Goal: Information Seeking & Learning: Learn about a topic

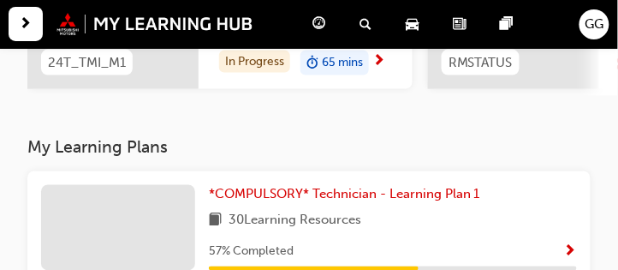
scroll to position [309, 0]
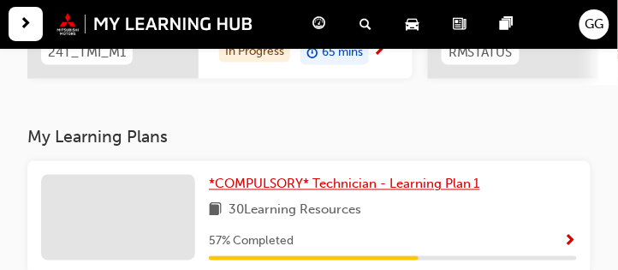
click at [405, 192] on span "*COMPULSORY* Technician - Learning Plan 1" at bounding box center [344, 183] width 271 height 15
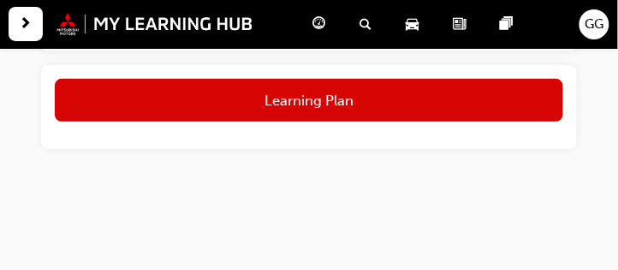
scroll to position [1015, 0]
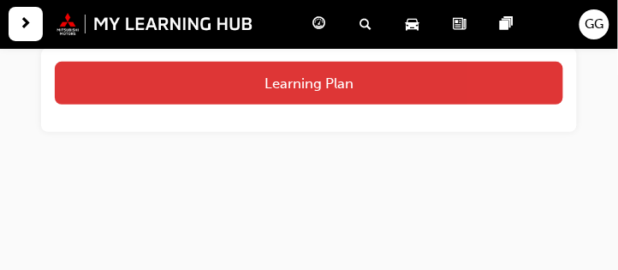
click at [367, 87] on button "Learning Plan" at bounding box center [309, 83] width 509 height 43
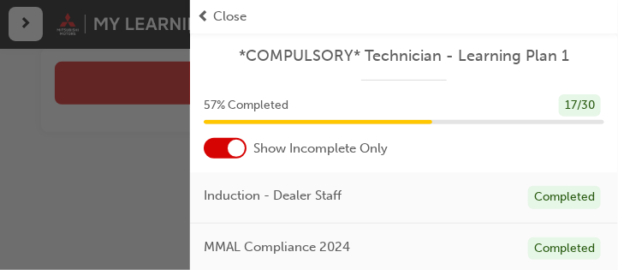
click at [218, 146] on div at bounding box center [225, 148] width 43 height 21
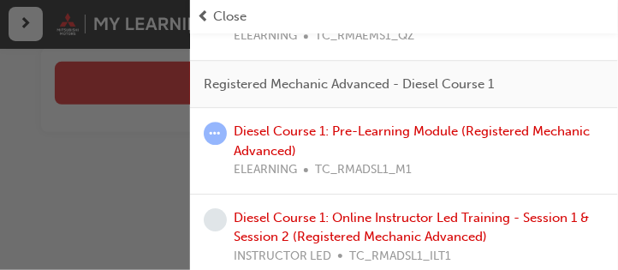
scroll to position [2527, 0]
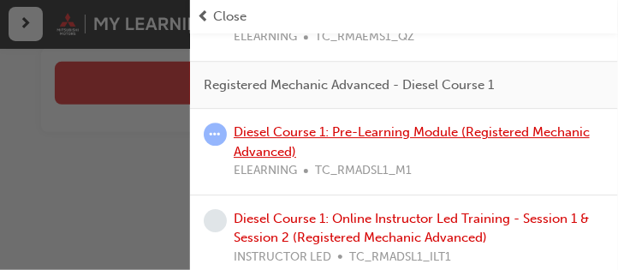
click at [392, 125] on link "Diesel Course 1: Pre-Learning Module (Registered Mechanic Advanced)" at bounding box center [412, 141] width 356 height 35
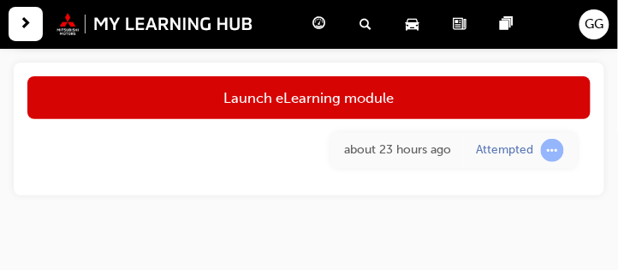
scroll to position [980, 0]
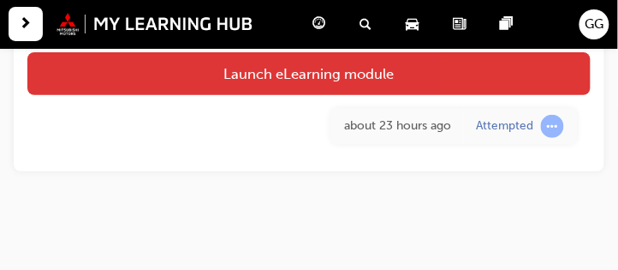
click at [344, 79] on link "Launch eLearning module" at bounding box center [309, 73] width 564 height 43
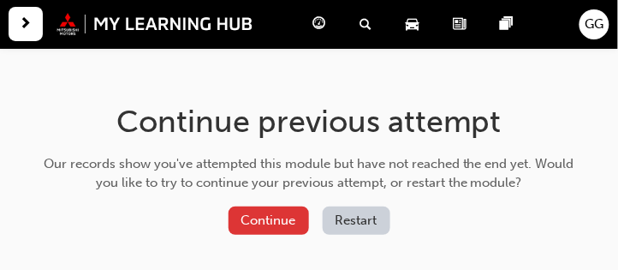
click at [289, 221] on button "Continue" at bounding box center [269, 220] width 81 height 28
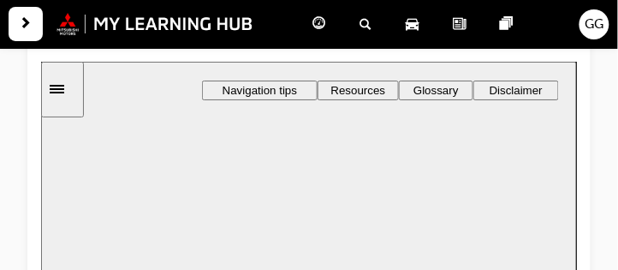
scroll to position [200, 0]
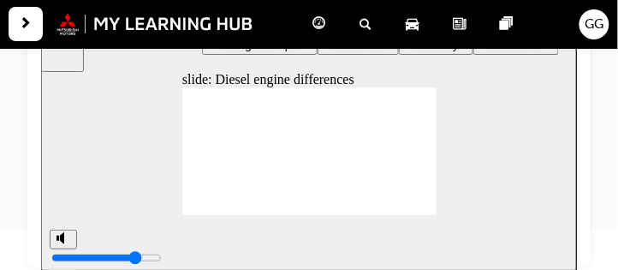
type input "8"
type input "9"
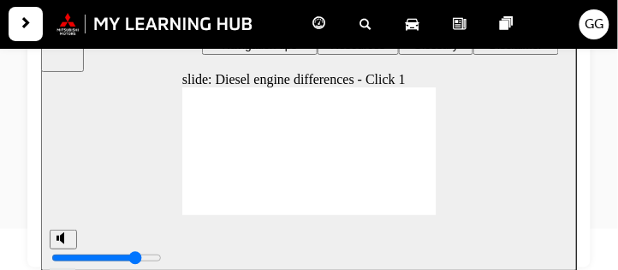
click at [422, 211] on div "Rectangle 3 Rectangle Rectangle 6 Rectangle 1 Rectangle 7 Diesel engine differe…" at bounding box center [309, 157] width 254 height 143
click at [40, 15] on image at bounding box center [40, 15] width 0 height 0
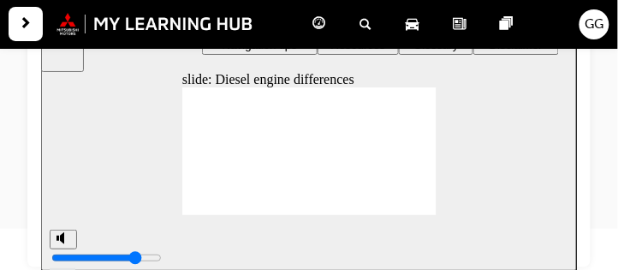
click at [40, 15] on image at bounding box center [40, 15] width 0 height 0
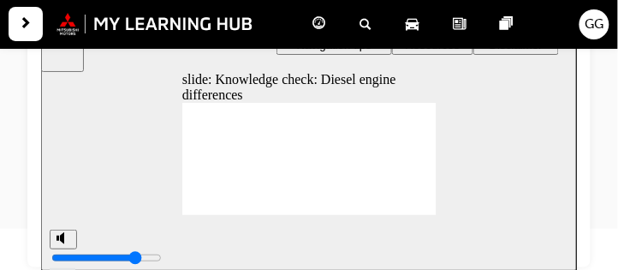
type input "26"
drag, startPoint x: 381, startPoint y: 162, endPoint x: 337, endPoint y: 112, distance: 66.7
drag, startPoint x: 390, startPoint y: 140, endPoint x: 349, endPoint y: 146, distance: 40.7
drag, startPoint x: 394, startPoint y: 116, endPoint x: 342, endPoint y: 159, distance: 67.5
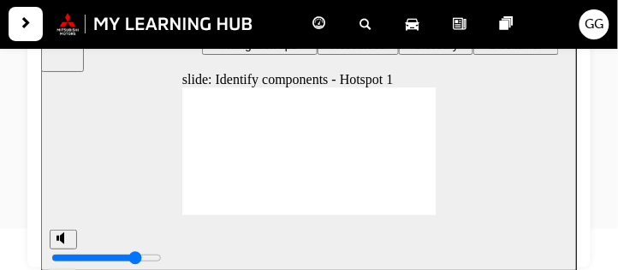
type input "35"
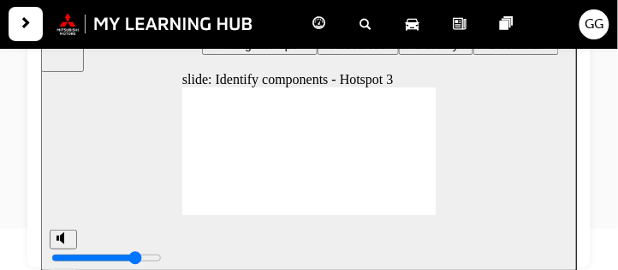
type input "36"
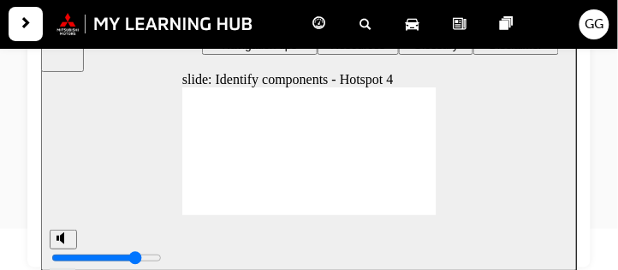
type input "39"
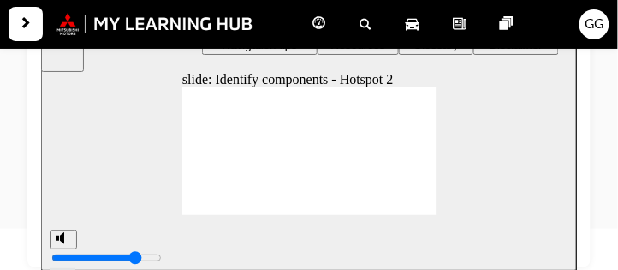
type input "41"
type input "42"
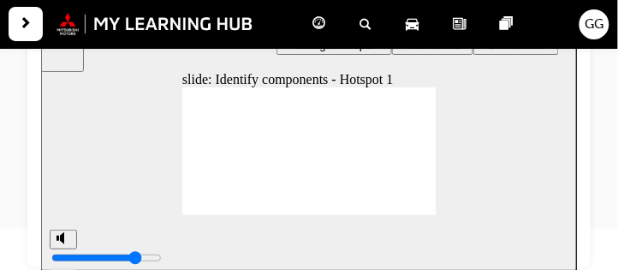
type input "50"
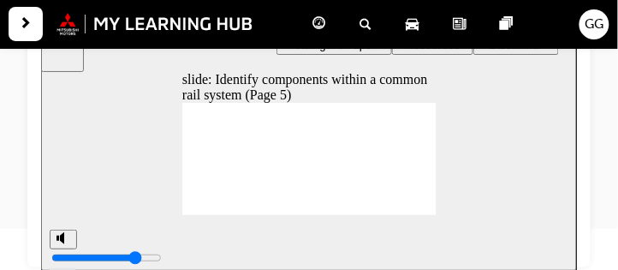
type input "55"
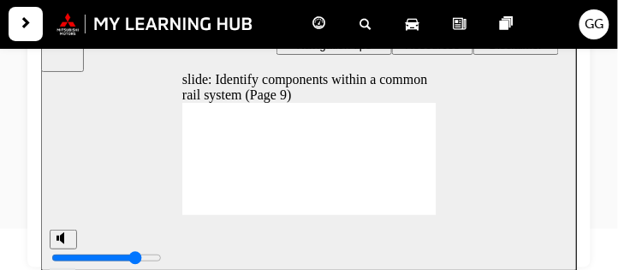
type input "59"
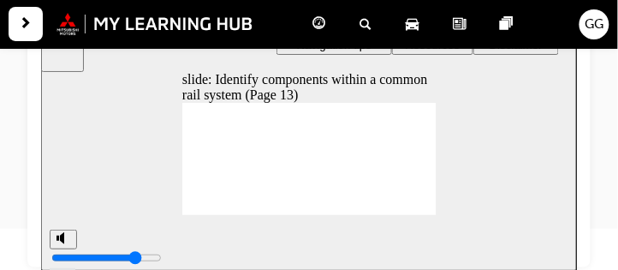
type input "61"
drag, startPoint x: 422, startPoint y: 145, endPoint x: 428, endPoint y: 124, distance: 21.4
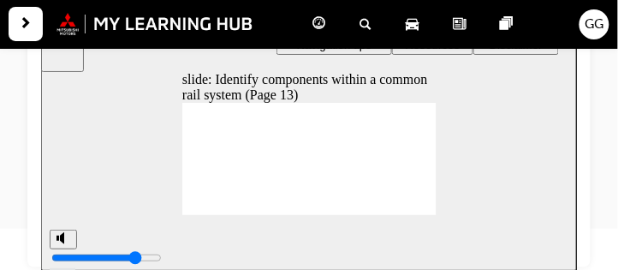
scroll to position [84, 0]
drag, startPoint x: 426, startPoint y: 122, endPoint x: 421, endPoint y: 192, distance: 70.4
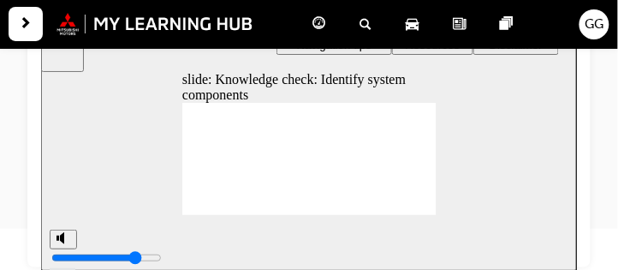
drag, startPoint x: 356, startPoint y: 127, endPoint x: 232, endPoint y: 136, distance: 124.5
drag, startPoint x: 349, startPoint y: 146, endPoint x: 224, endPoint y: 156, distance: 125.4
drag, startPoint x: 355, startPoint y: 158, endPoint x: 221, endPoint y: 161, distance: 133.6
drag, startPoint x: 396, startPoint y: 129, endPoint x: 278, endPoint y: 137, distance: 117.6
drag, startPoint x: 399, startPoint y: 145, endPoint x: 280, endPoint y: 148, distance: 119.1
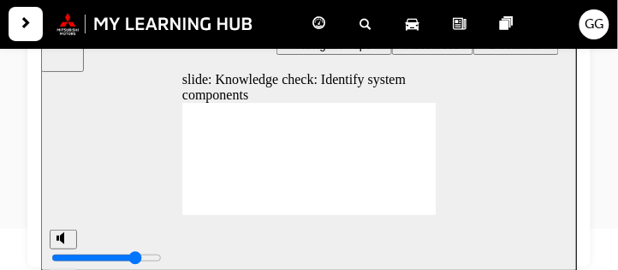
drag, startPoint x: 390, startPoint y: 174, endPoint x: 229, endPoint y: 172, distance: 161.0
drag, startPoint x: 340, startPoint y: 172, endPoint x: 263, endPoint y: 158, distance: 78.3
drag, startPoint x: 390, startPoint y: 161, endPoint x: 274, endPoint y: 173, distance: 116.2
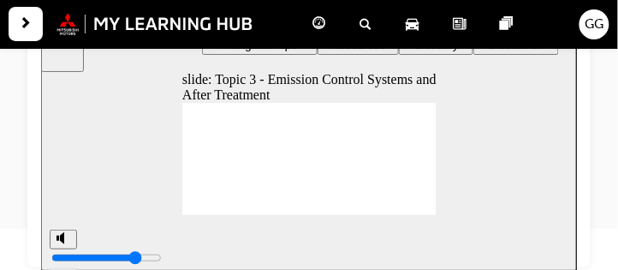
drag, startPoint x: 188, startPoint y: 207, endPoint x: 373, endPoint y: 154, distance: 193.3
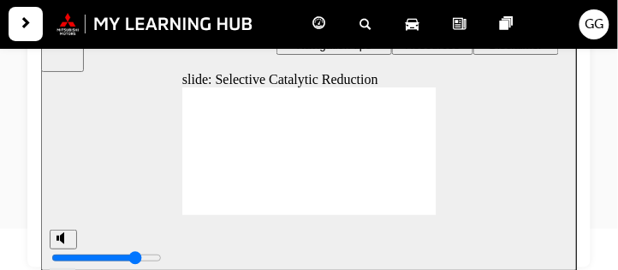
type input "74"
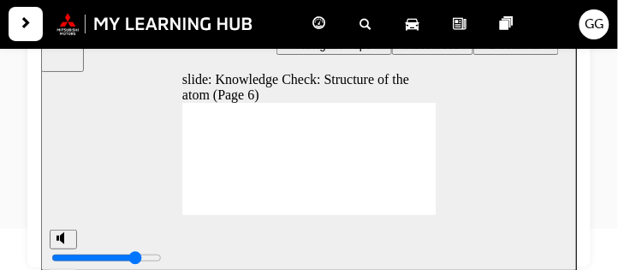
drag, startPoint x: 399, startPoint y: 122, endPoint x: 357, endPoint y: 176, distance: 67.7
drag, startPoint x: 399, startPoint y: 164, endPoint x: 342, endPoint y: 142, distance: 61.2
drag, startPoint x: 389, startPoint y: 142, endPoint x: 348, endPoint y: 117, distance: 48.0
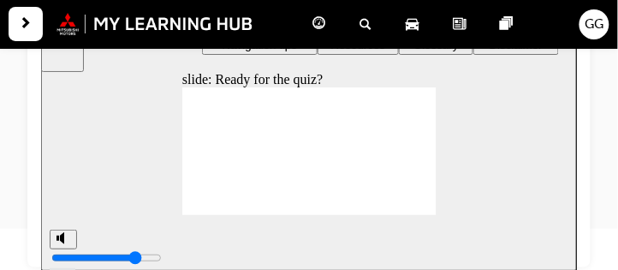
radio input "true"
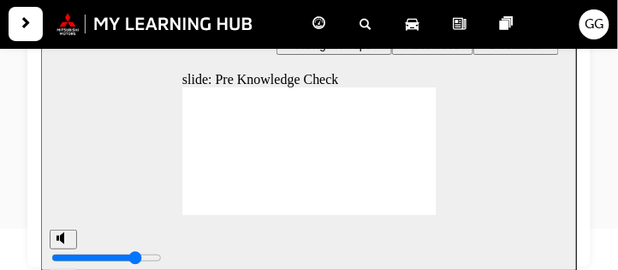
radio input "false"
radio input "true"
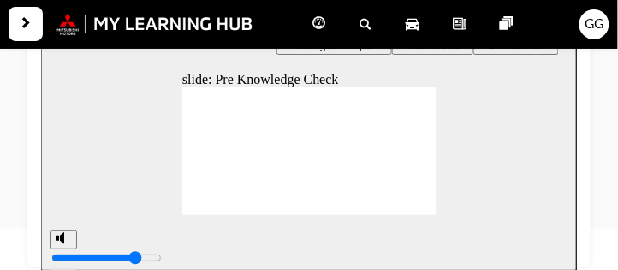
radio input "false"
radio input "true"
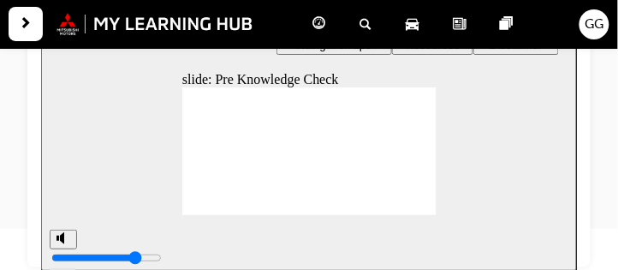
radio input "true"
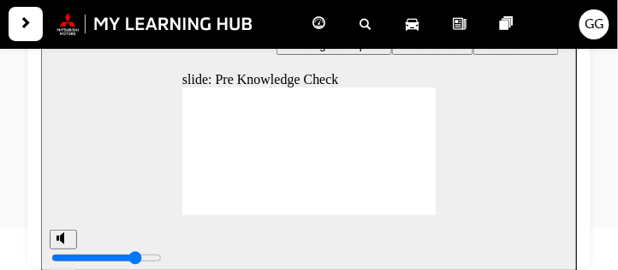
type input "88"
radio input "true"
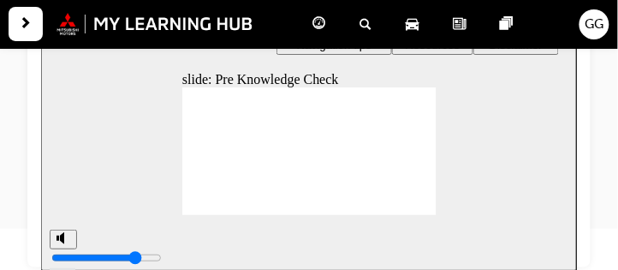
radio input "true"
checkbox input "true"
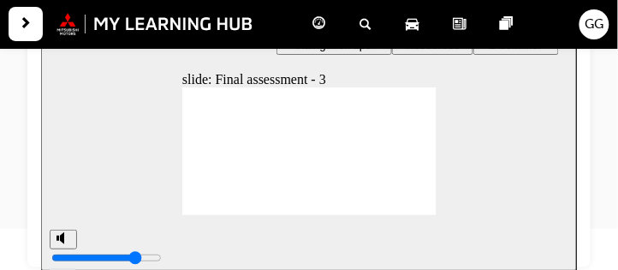
checkbox input "true"
checkbox input "false"
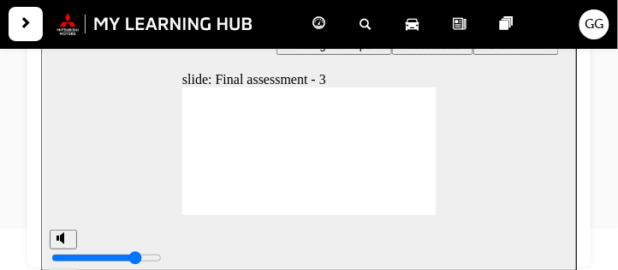
checkbox input "false"
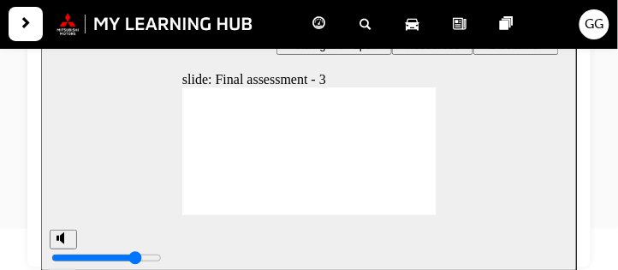
checkbox input "true"
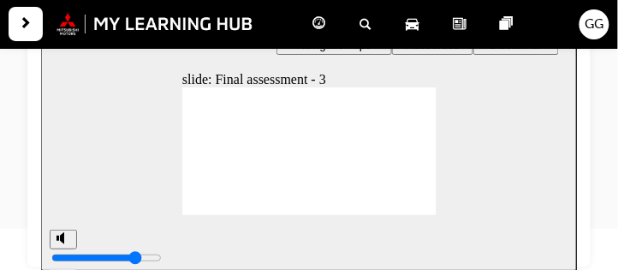
radio input "true"
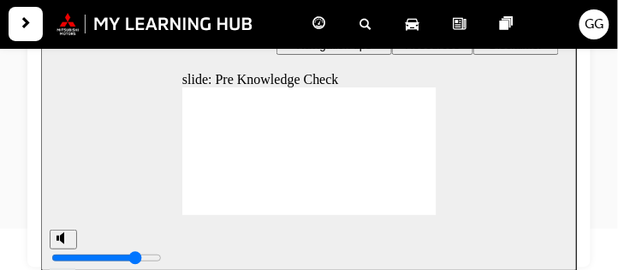
radio input "true"
type input "95"
radio input "true"
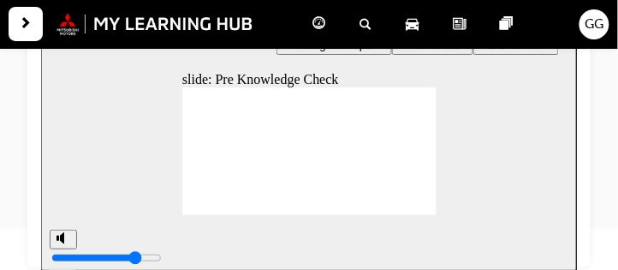
radio input "true"
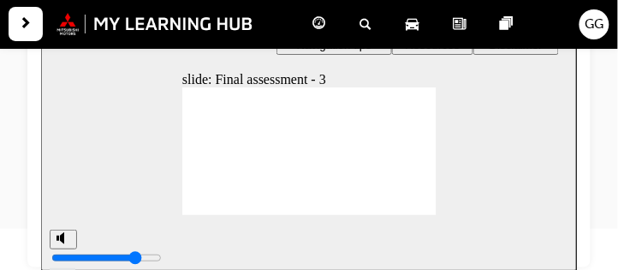
checkbox input "true"
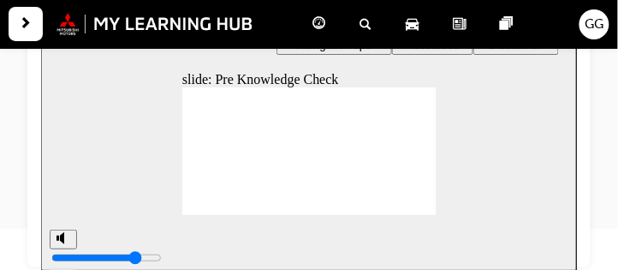
radio input "true"
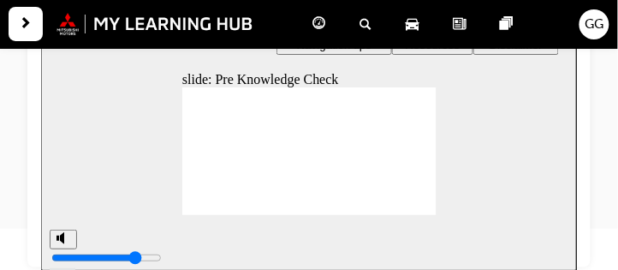
radio input "true"
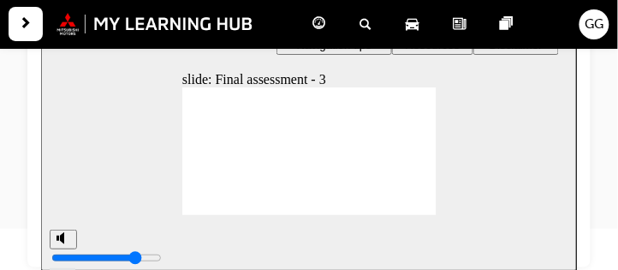
checkbox input "true"
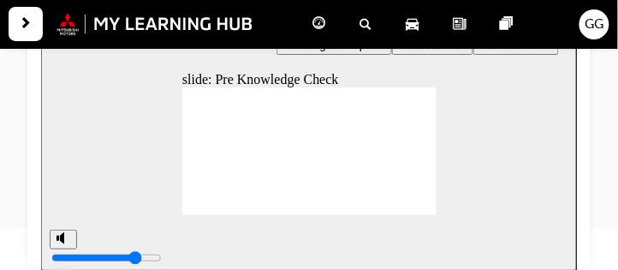
radio input "true"
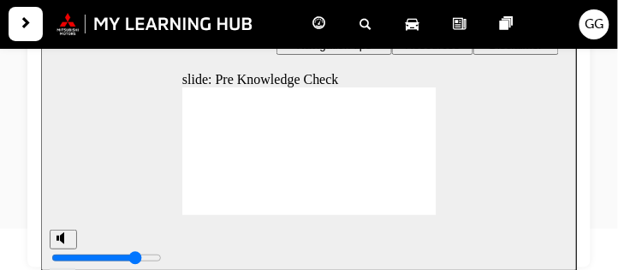
checkbox input "true"
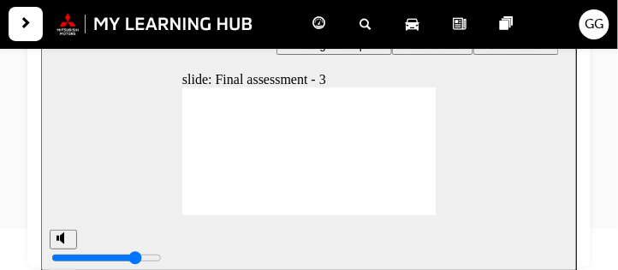
checkbox input "false"
checkbox input "true"
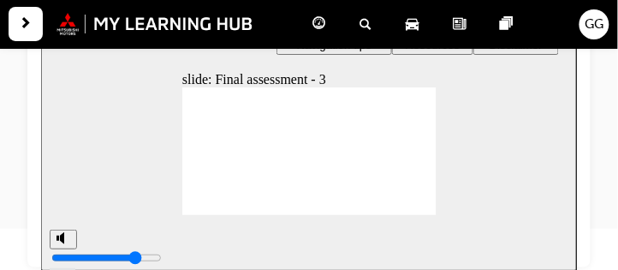
checkbox input "true"
checkbox input "false"
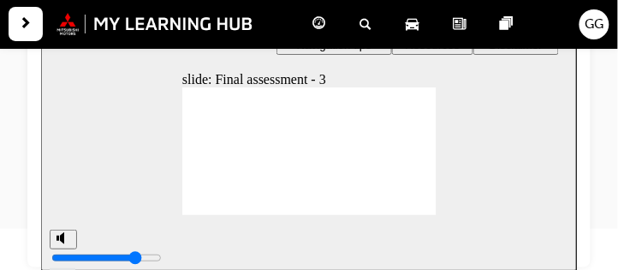
checkbox input "true"
radio input "true"
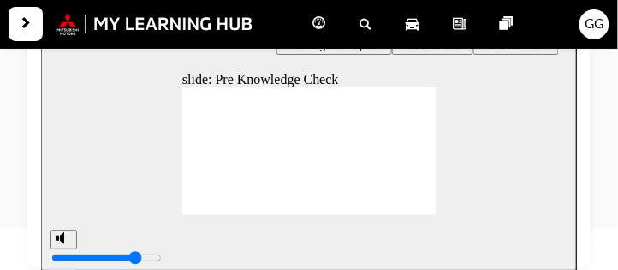
radio input "true"
type input "96"
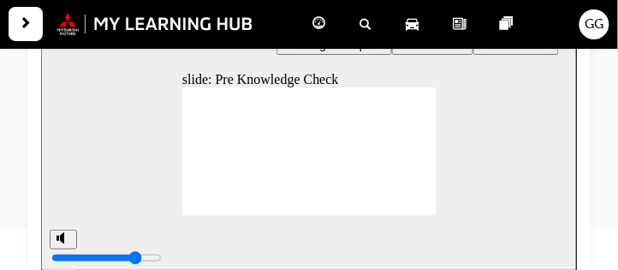
radio input "true"
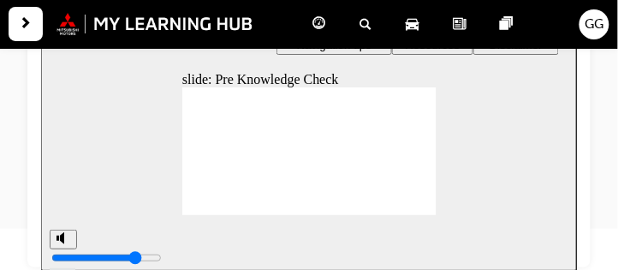
radio input "true"
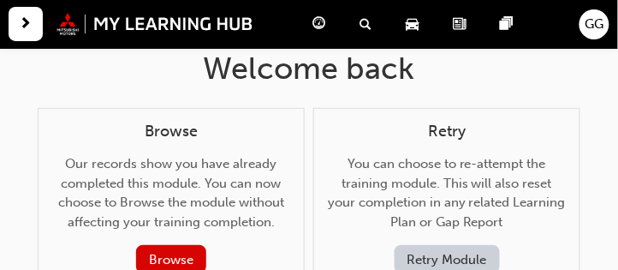
scroll to position [52, 0]
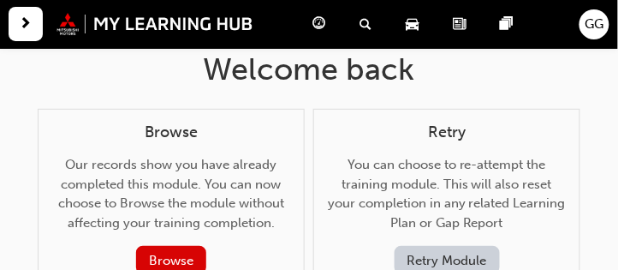
click at [324, 27] on span "guage-icon" at bounding box center [319, 24] width 13 height 21
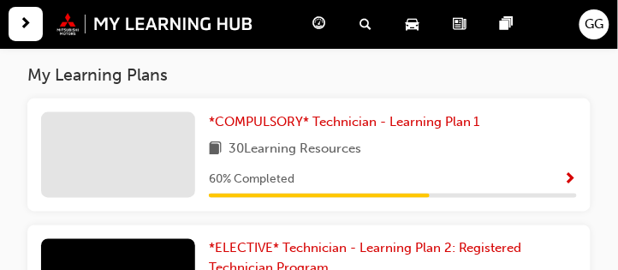
scroll to position [320, 0]
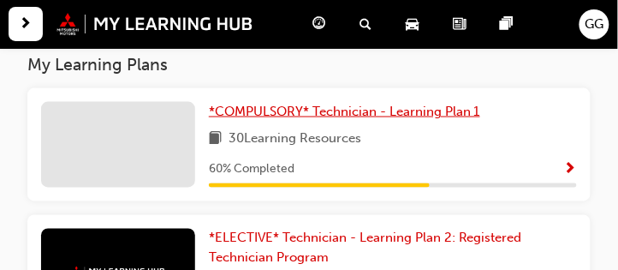
click at [320, 107] on span "*COMPULSORY* Technician - Learning Plan 1" at bounding box center [344, 111] width 271 height 15
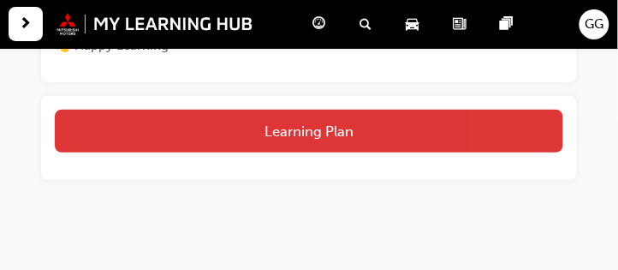
scroll to position [969, 0]
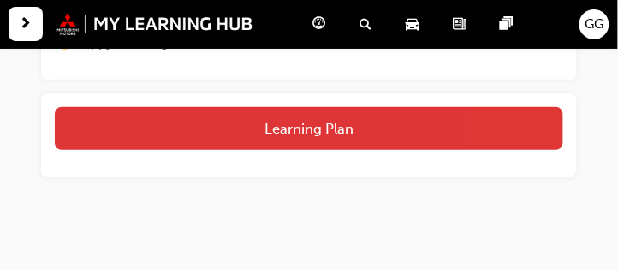
click at [407, 133] on button "Learning Plan" at bounding box center [309, 128] width 509 height 43
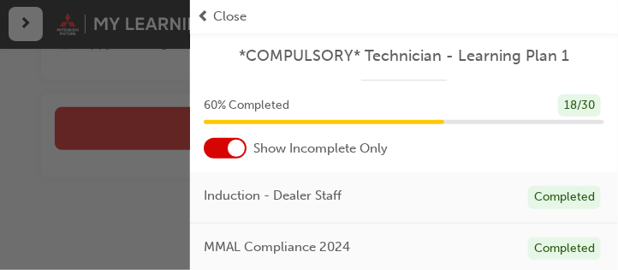
click at [215, 148] on div at bounding box center [225, 148] width 43 height 21
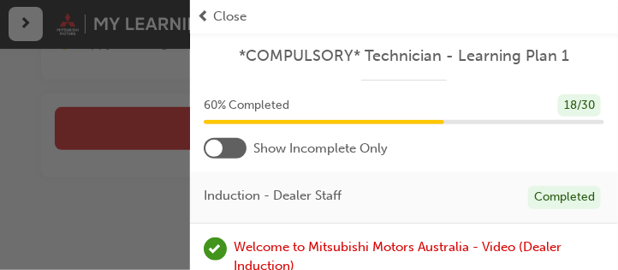
click at [215, 148] on div at bounding box center [214, 148] width 17 height 17
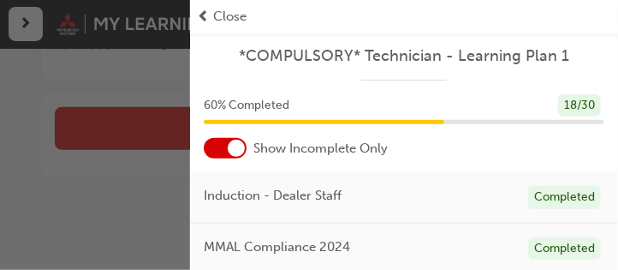
click at [215, 148] on div at bounding box center [225, 148] width 43 height 21
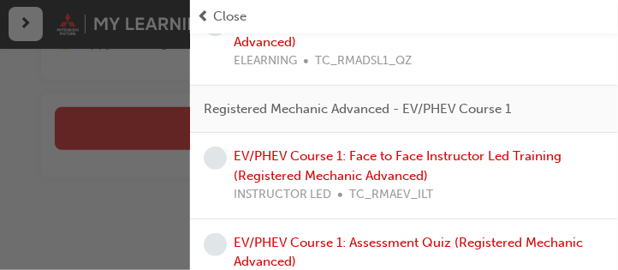
scroll to position [2835, 0]
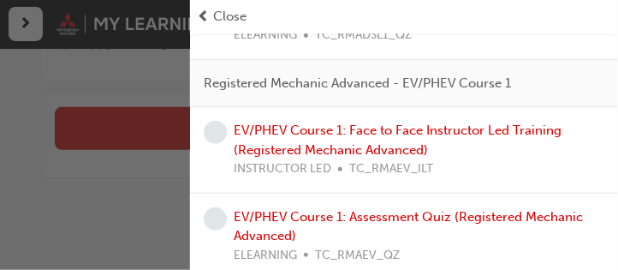
click at [356, 159] on span "TC_RMAEV_ILT" at bounding box center [391, 169] width 84 height 20
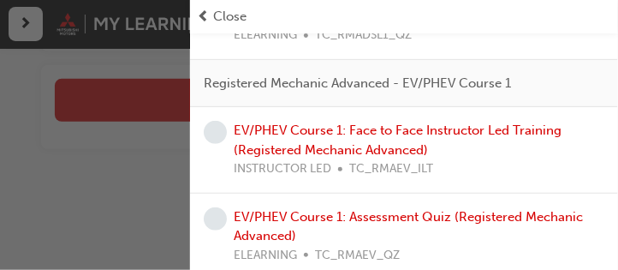
click at [495, 149] on div "EV/PHEV Course 1: Face to Face Instructor Led Training (Registered Mechanic Adv…" at bounding box center [419, 150] width 371 height 58
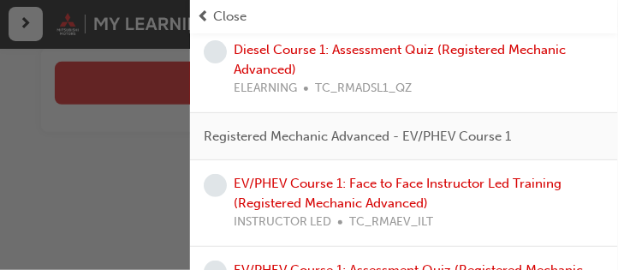
scroll to position [2835, 0]
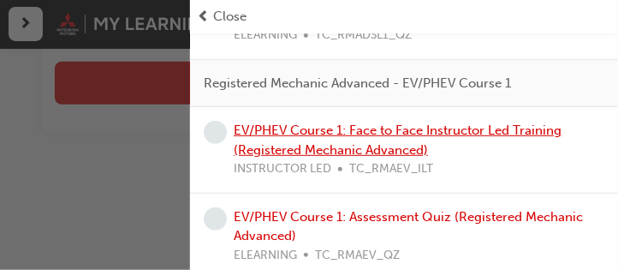
click at [399, 134] on link "EV/PHEV Course 1: Face to Face Instructor Led Training (Registered Mechanic Adv…" at bounding box center [398, 139] width 328 height 35
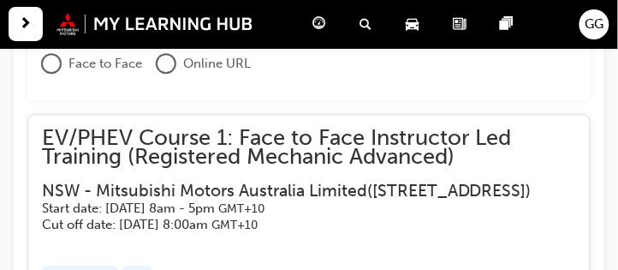
scroll to position [1570, 0]
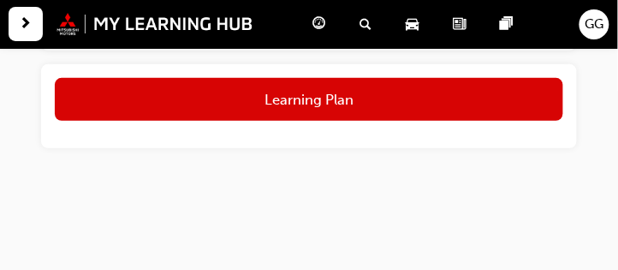
scroll to position [1015, 0]
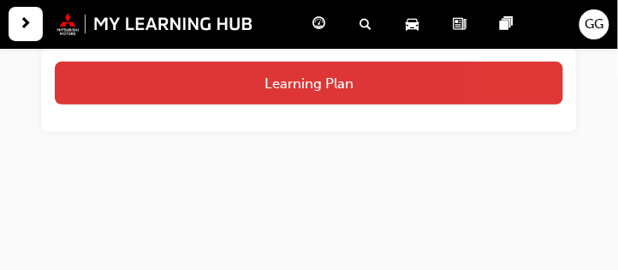
click at [310, 98] on button "Learning Plan" at bounding box center [309, 83] width 509 height 43
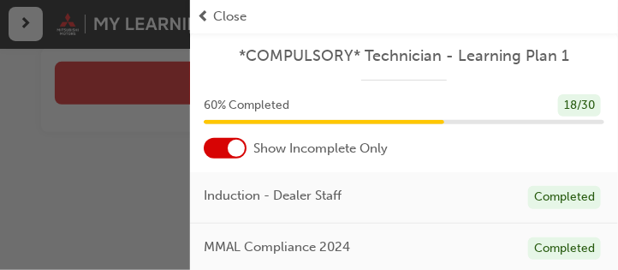
click at [216, 141] on div at bounding box center [225, 148] width 43 height 21
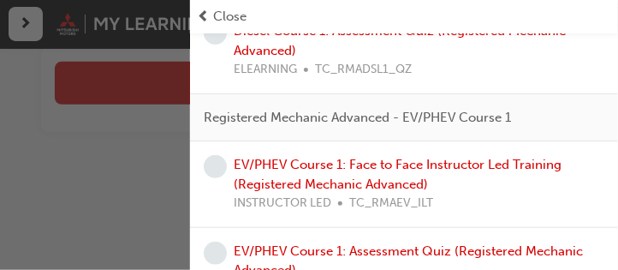
scroll to position [2835, 0]
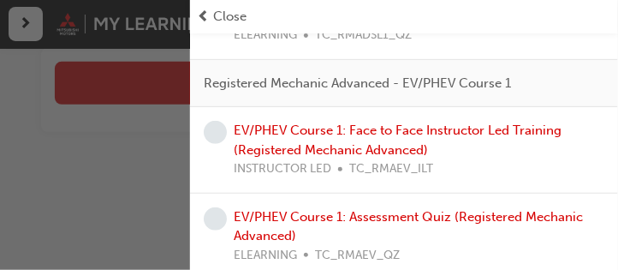
click at [213, 20] on span "Close" at bounding box center [229, 17] width 33 height 20
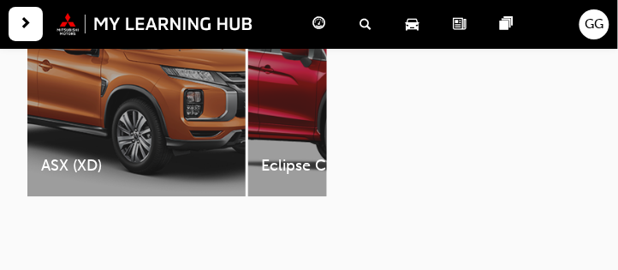
scroll to position [1590, 0]
click at [318, 21] on span "guage-icon" at bounding box center [319, 24] width 13 height 21
click at [319, 27] on span "guage-icon" at bounding box center [319, 24] width 13 height 21
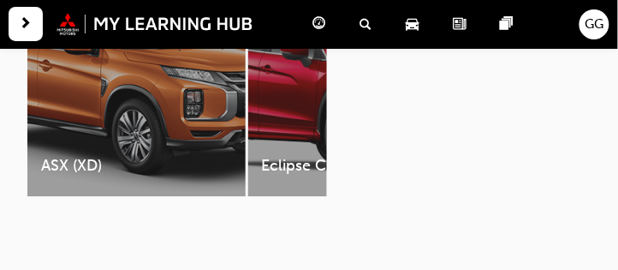
click at [319, 27] on span "guage-icon" at bounding box center [319, 24] width 13 height 21
click at [64, 25] on img at bounding box center [155, 24] width 197 height 22
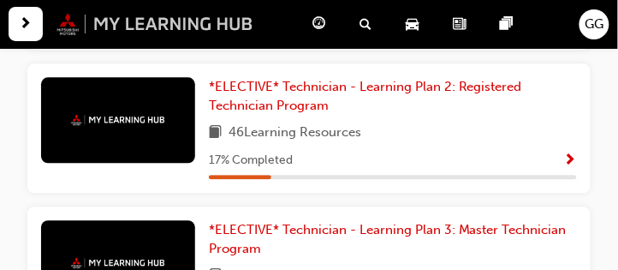
scroll to position [542, 0]
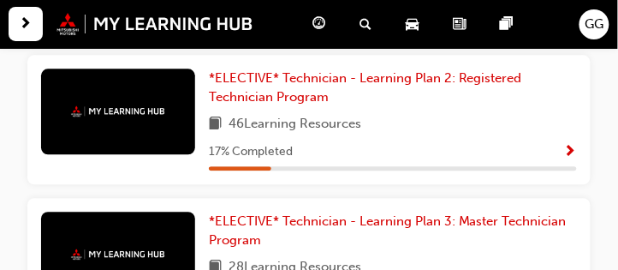
click at [571, 159] on span "Show Progress" at bounding box center [570, 152] width 13 height 15
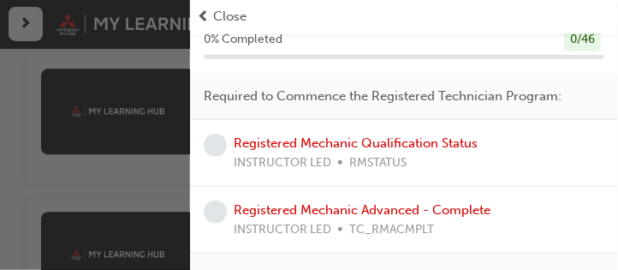
scroll to position [86, 0]
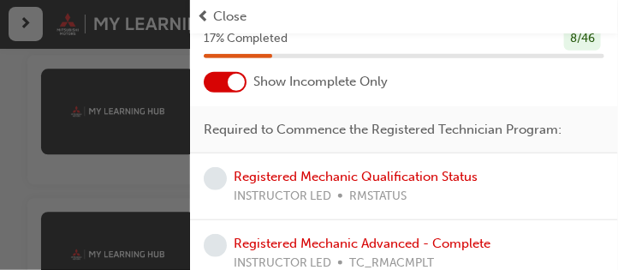
click at [209, 86] on div at bounding box center [225, 82] width 43 height 21
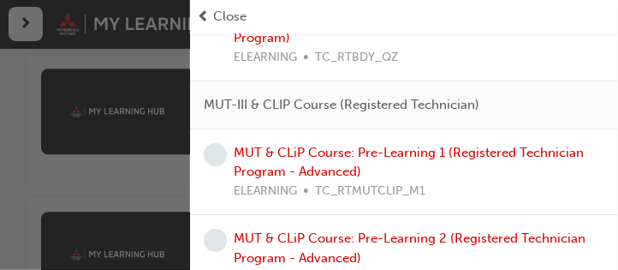
scroll to position [1725, 0]
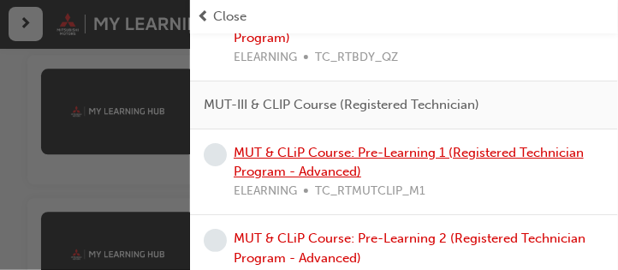
click at [358, 146] on link "MUT & CLiP Course: Pre-Learning 1 (Registered Technician Program - Advanced)" at bounding box center [409, 162] width 350 height 35
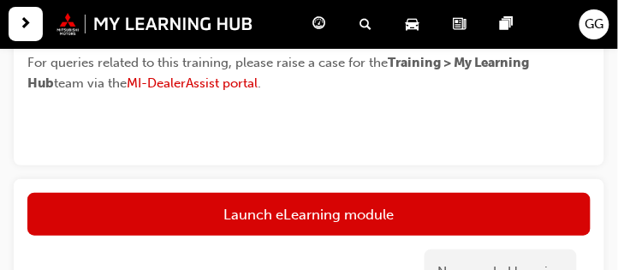
scroll to position [983, 0]
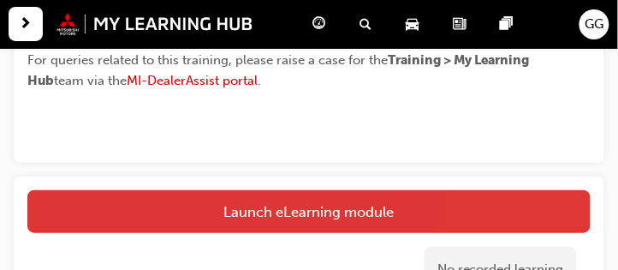
click at [349, 198] on button "Launch eLearning module" at bounding box center [309, 211] width 564 height 43
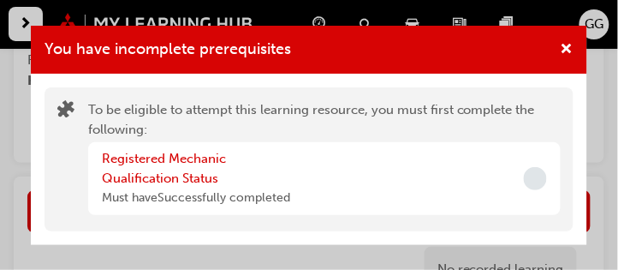
click at [535, 182] on span "Incomplete" at bounding box center [535, 178] width 23 height 23
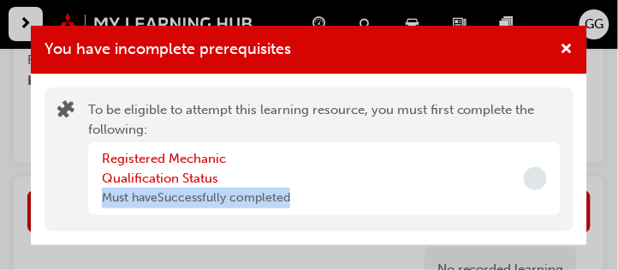
click at [535, 182] on span "Incomplete" at bounding box center [535, 178] width 23 height 23
click at [446, 164] on div "Registered Mechanic Qualification Status Must have Successfully completed" at bounding box center [324, 178] width 473 height 73
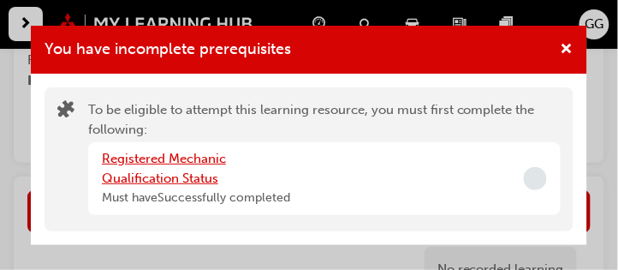
click at [201, 157] on link "Registered Mechanic Qualification Status" at bounding box center [164, 168] width 124 height 35
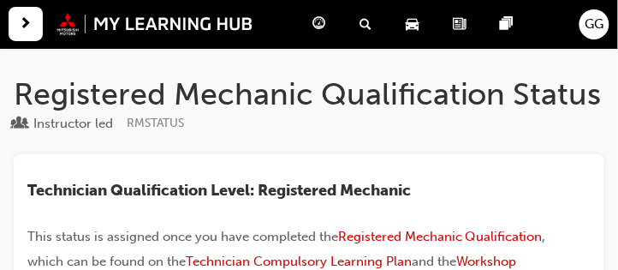
scroll to position [983, 0]
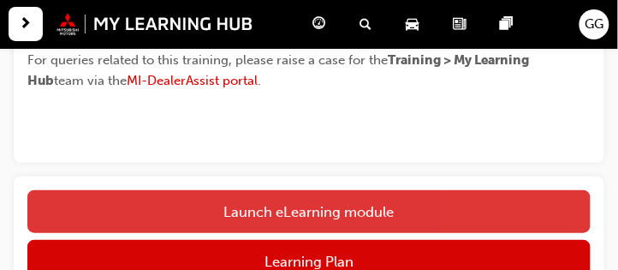
click at [312, 207] on button "Launch eLearning module" at bounding box center [309, 211] width 564 height 43
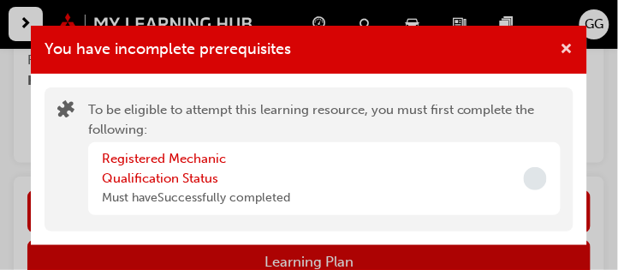
click at [568, 51] on span "cross-icon" at bounding box center [567, 50] width 13 height 15
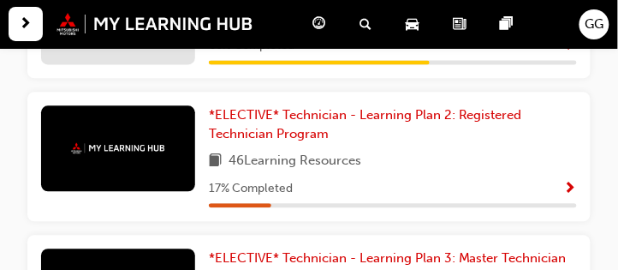
scroll to position [508, 0]
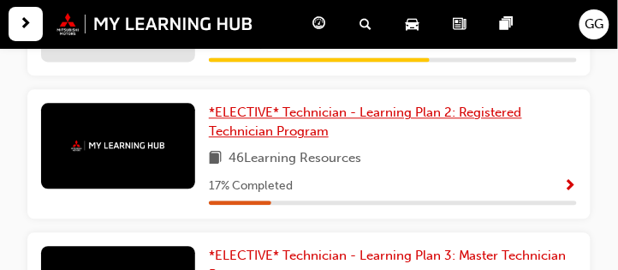
click at [317, 118] on span "*ELECTIVE* Technician - Learning Plan 2: Registered Technician Program" at bounding box center [365, 121] width 313 height 35
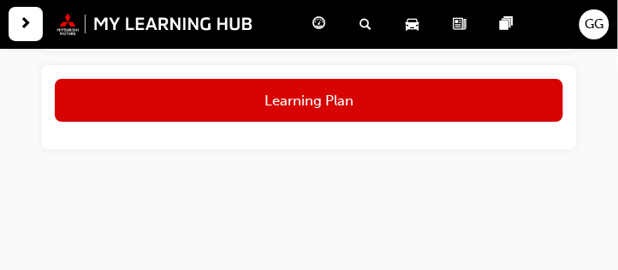
scroll to position [826, 0]
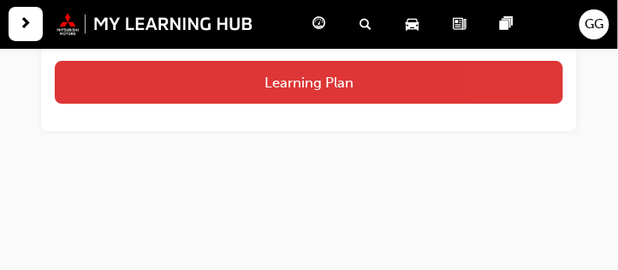
click at [303, 92] on button "Learning Plan" at bounding box center [309, 82] width 509 height 43
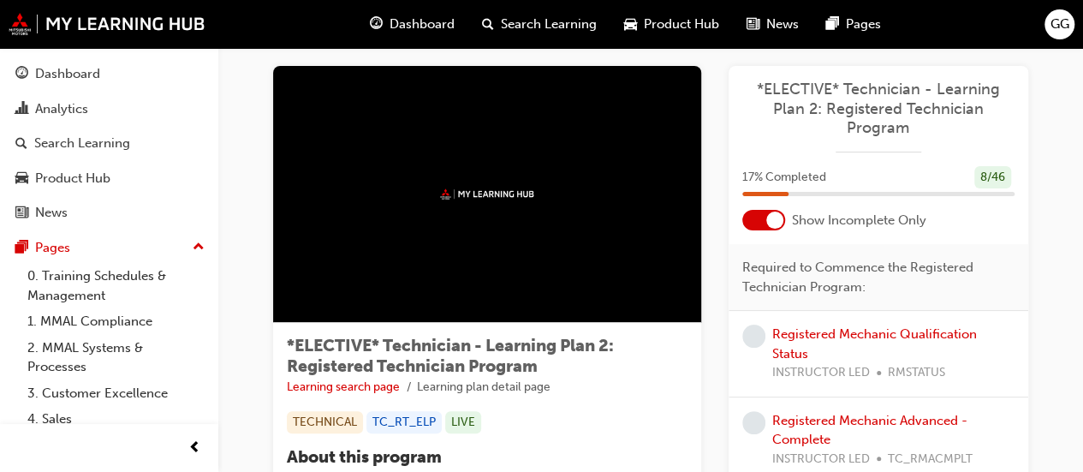
scroll to position [0, 0]
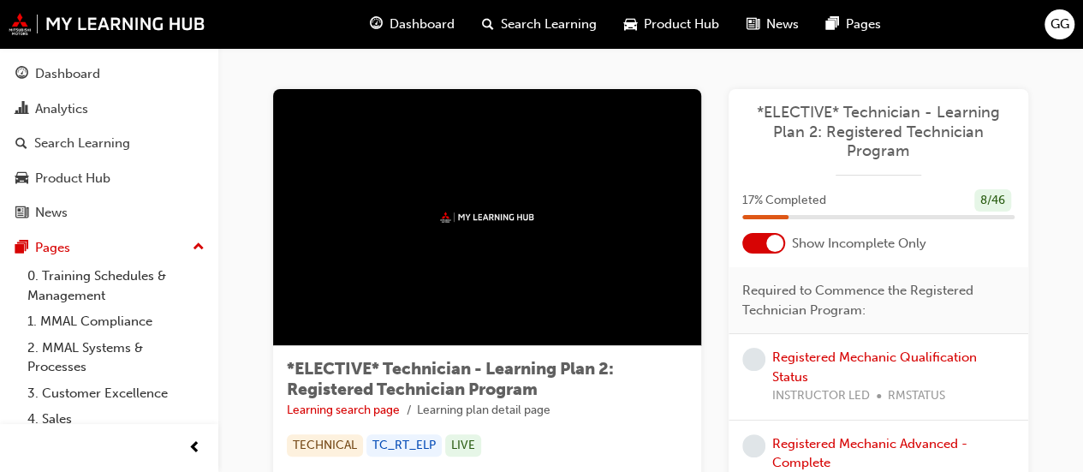
click at [625, 236] on div at bounding box center [763, 243] width 43 height 21
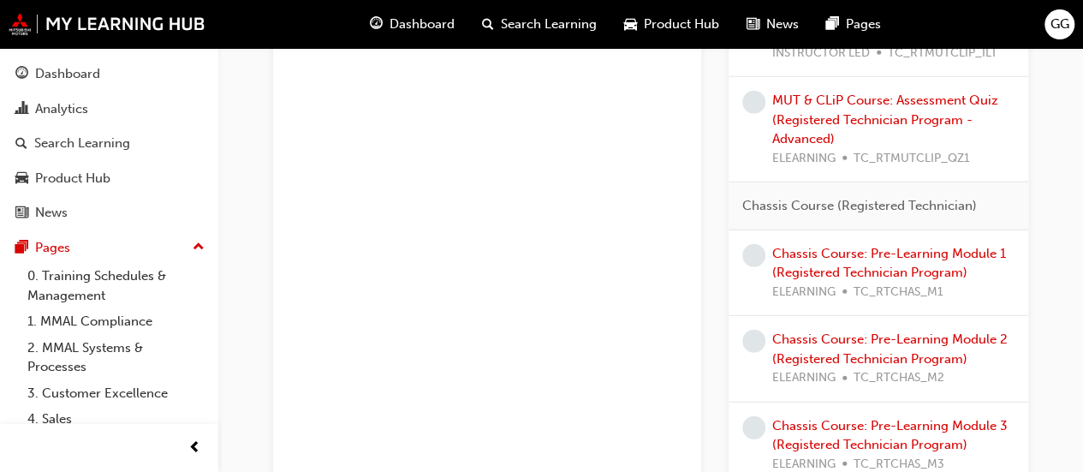
scroll to position [2323, 0]
click at [625, 257] on link "Chassis Course: Pre-Learning Module 1 (Registered Technician Program)" at bounding box center [889, 262] width 234 height 35
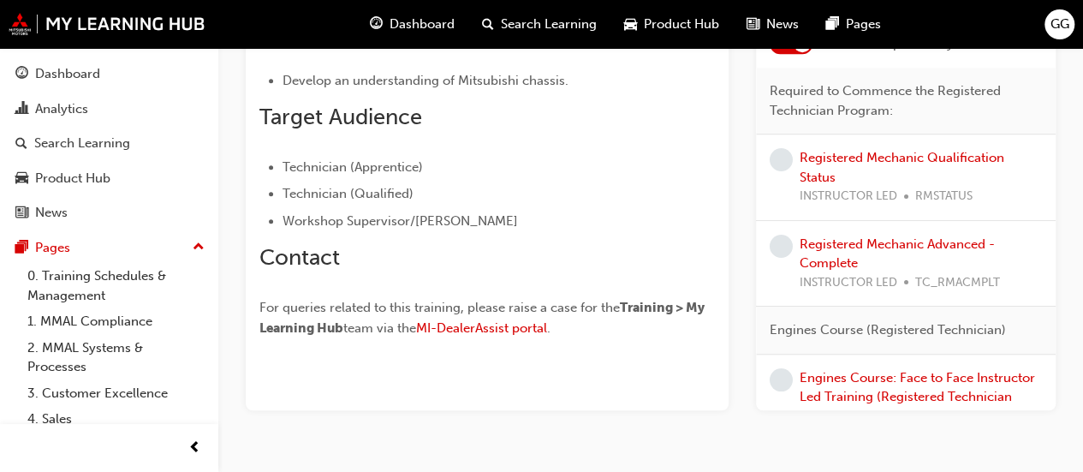
scroll to position [494, 0]
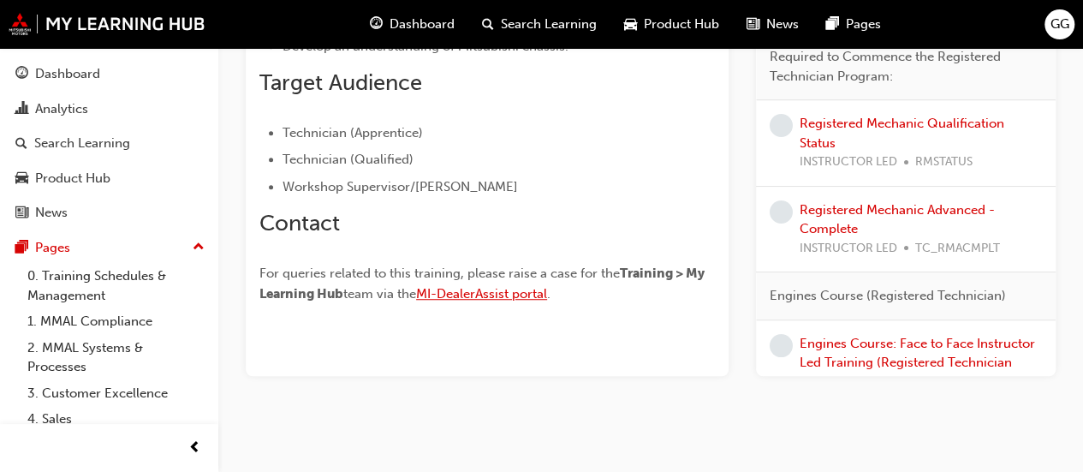
click at [500, 269] on span "MI-DealerAssist portal" at bounding box center [481, 293] width 131 height 15
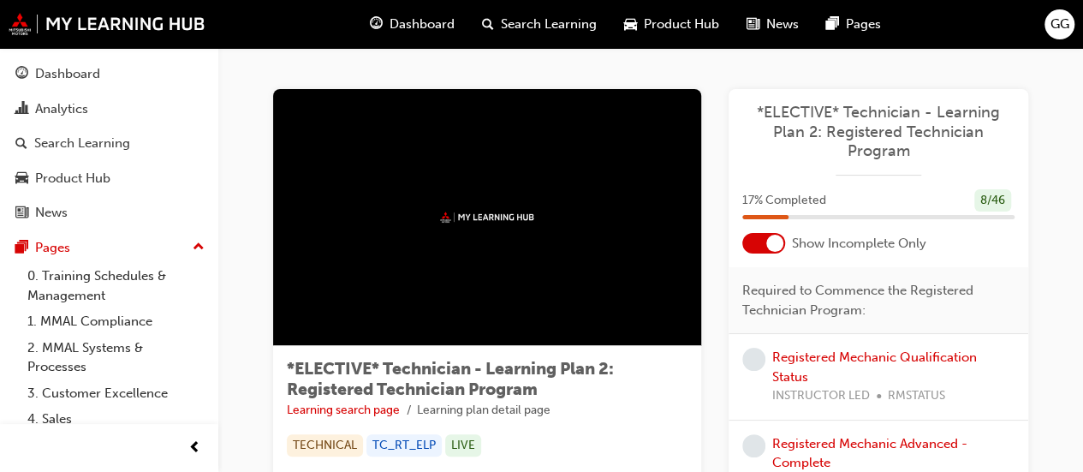
click at [408, 28] on span "Dashboard" at bounding box center [422, 25] width 65 height 20
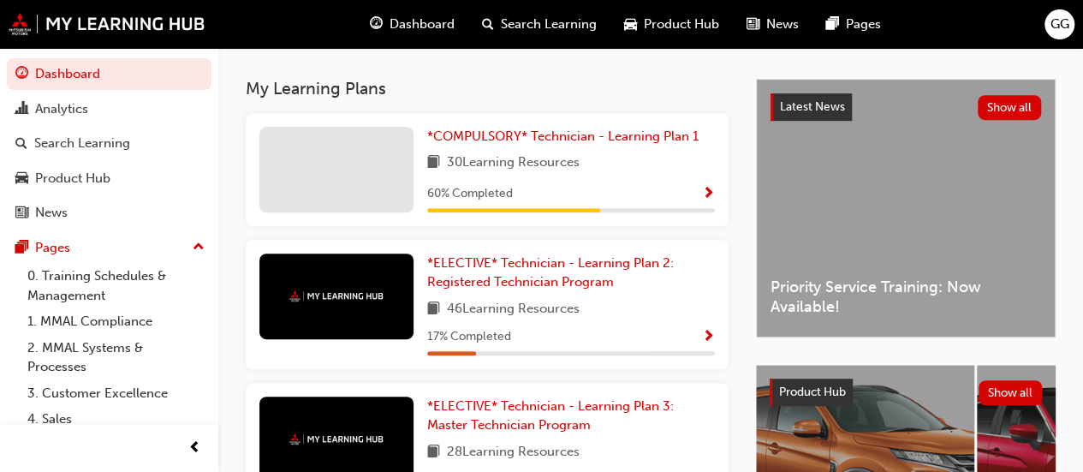
scroll to position [379, 0]
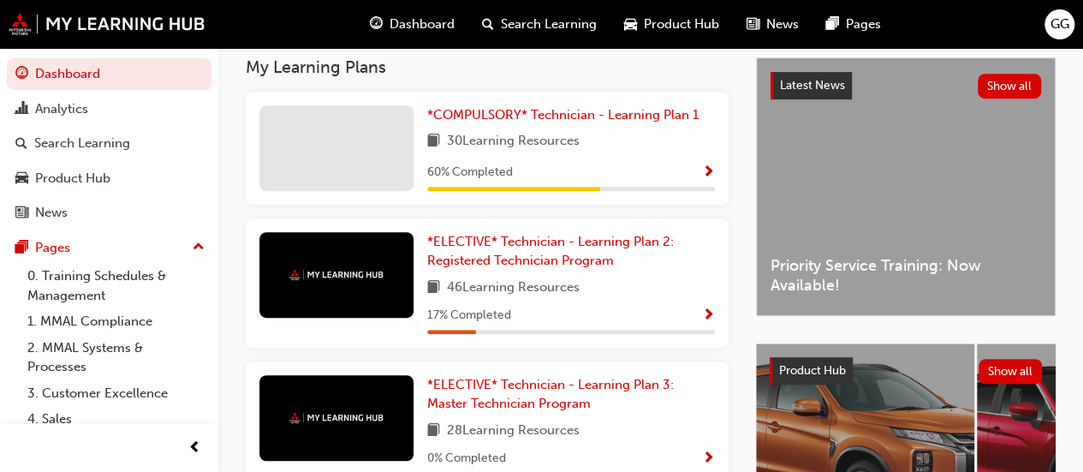
click at [704, 321] on span "Show Progress" at bounding box center [708, 315] width 13 height 15
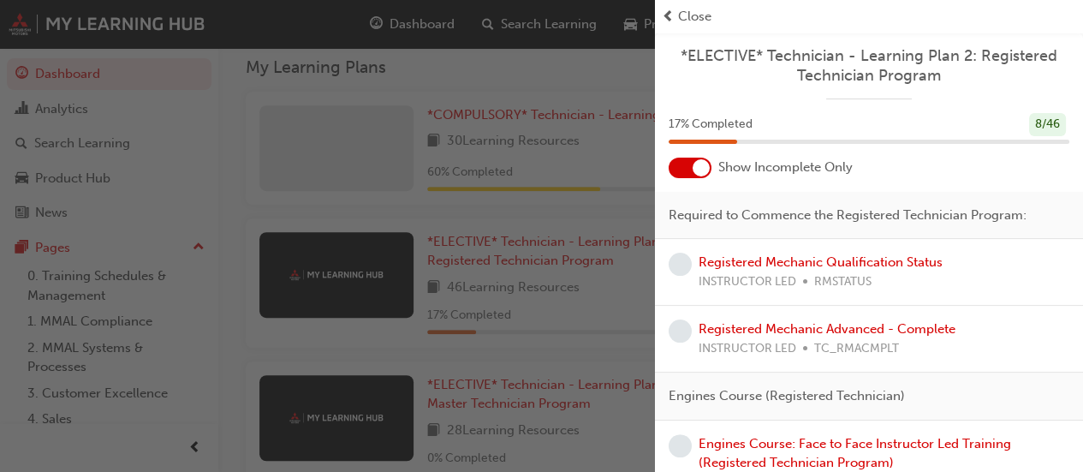
click at [683, 176] on div at bounding box center [690, 168] width 43 height 21
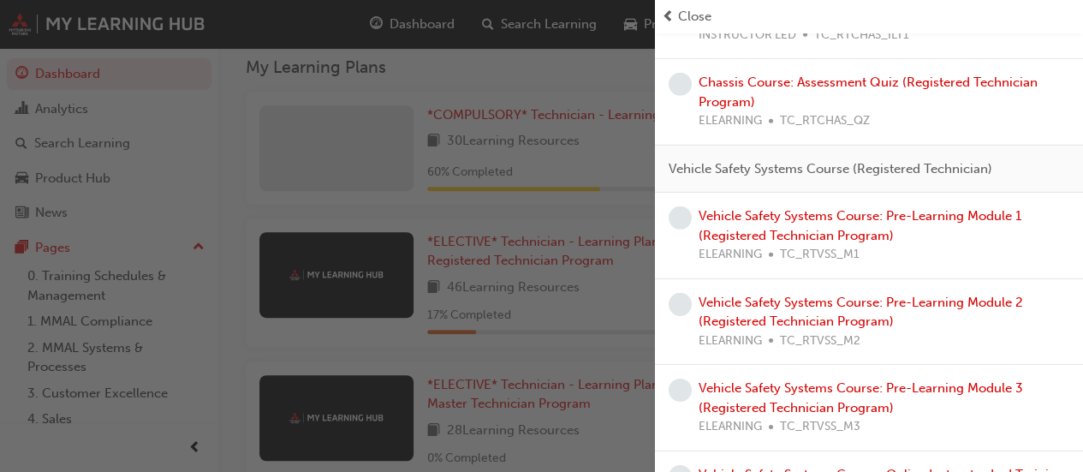
scroll to position [2536, 0]
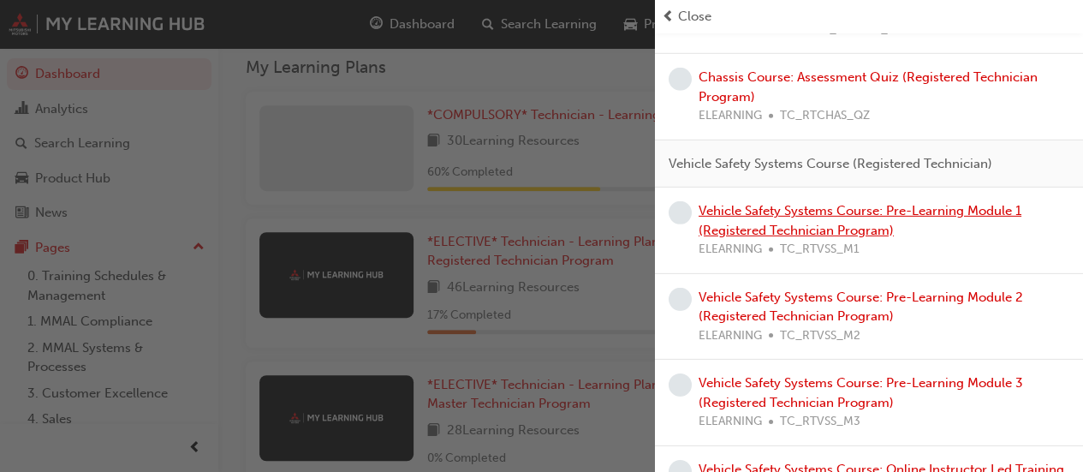
click at [769, 206] on link "Vehicle Safety Systems Course: Pre-Learning Module 1 (Registered Technician Pro…" at bounding box center [860, 220] width 323 height 35
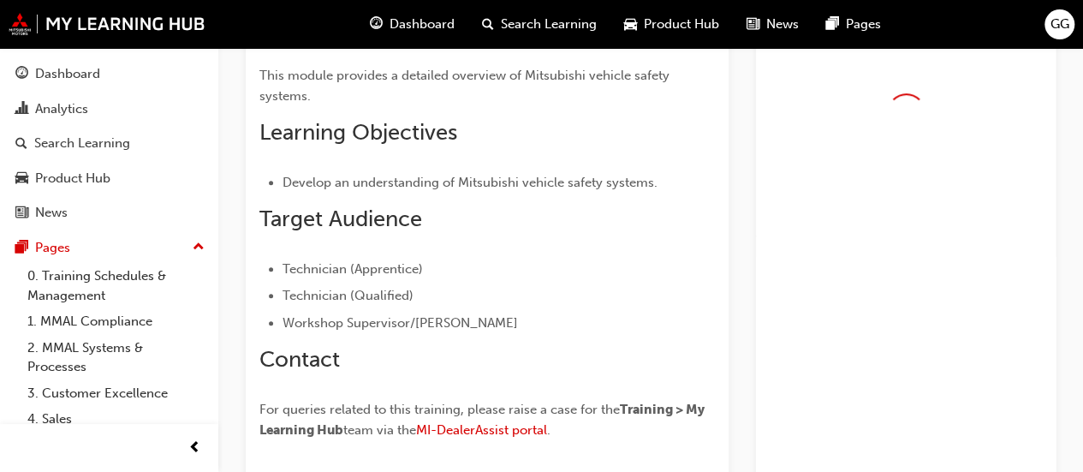
scroll to position [515, 0]
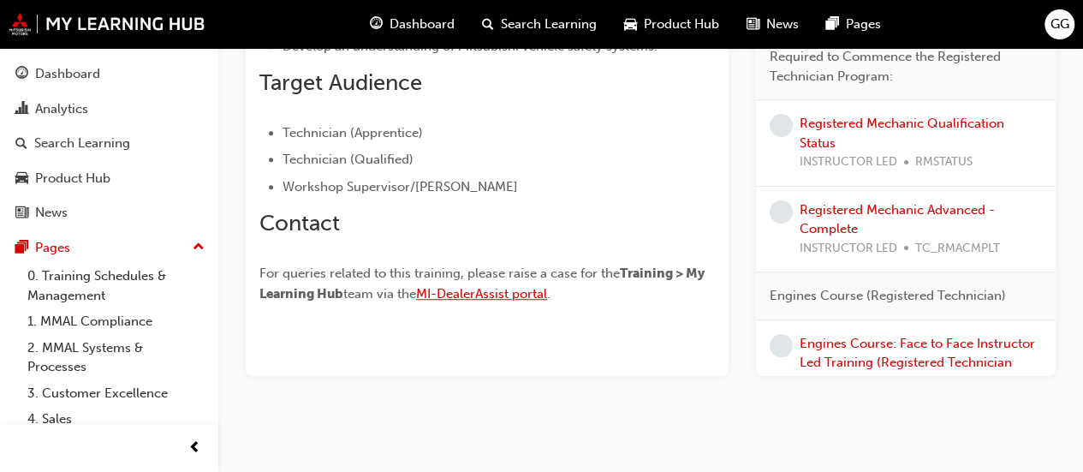
click at [522, 295] on span "MI-DealerAssist portal" at bounding box center [481, 293] width 131 height 15
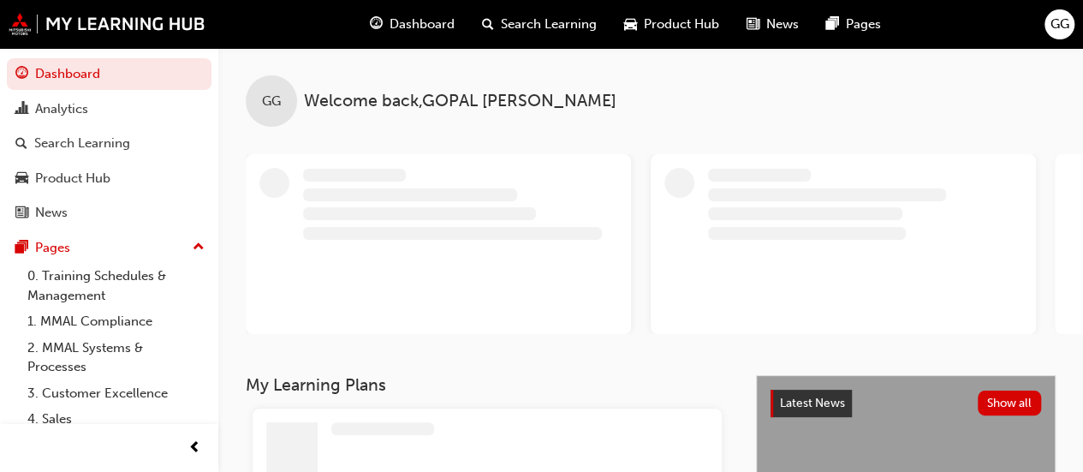
click at [392, 33] on div "Dashboard" at bounding box center [412, 24] width 112 height 35
click at [385, 27] on div "Dashboard" at bounding box center [412, 24] width 112 height 35
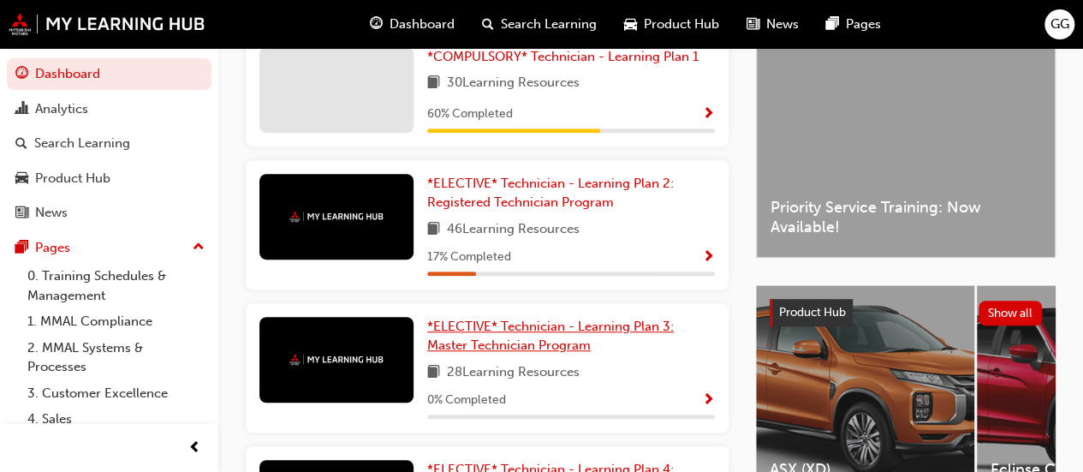
scroll to position [504, 0]
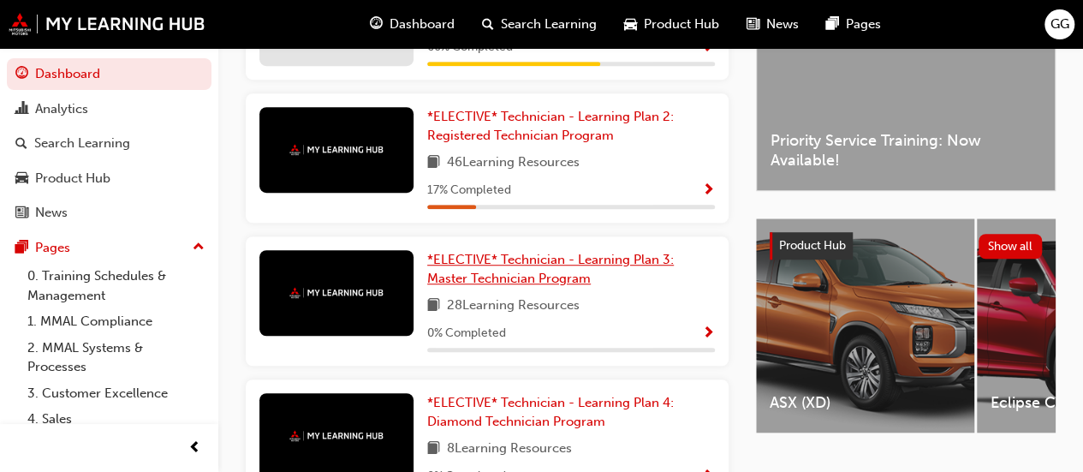
click at [522, 268] on span "*ELECTIVE* Technician - Learning Plan 3: Master Technician Program" at bounding box center [550, 269] width 247 height 35
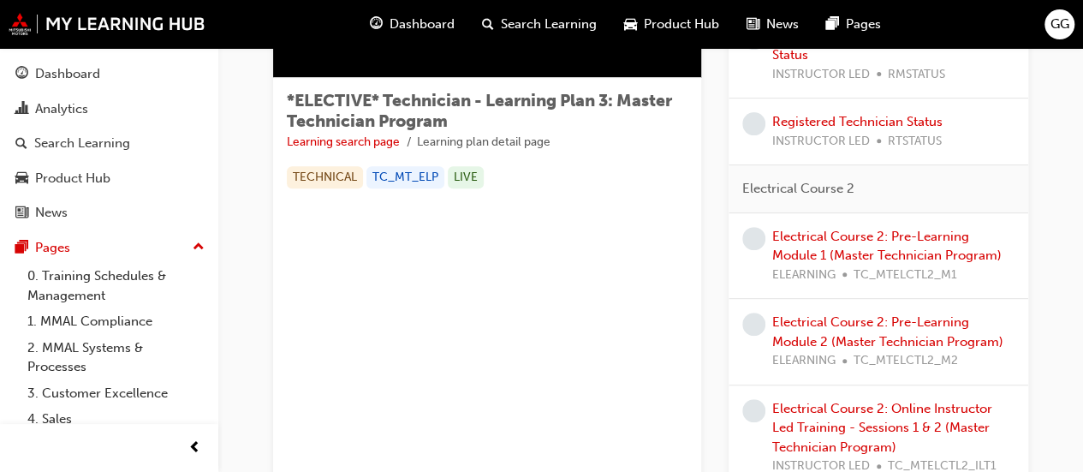
scroll to position [307, 0]
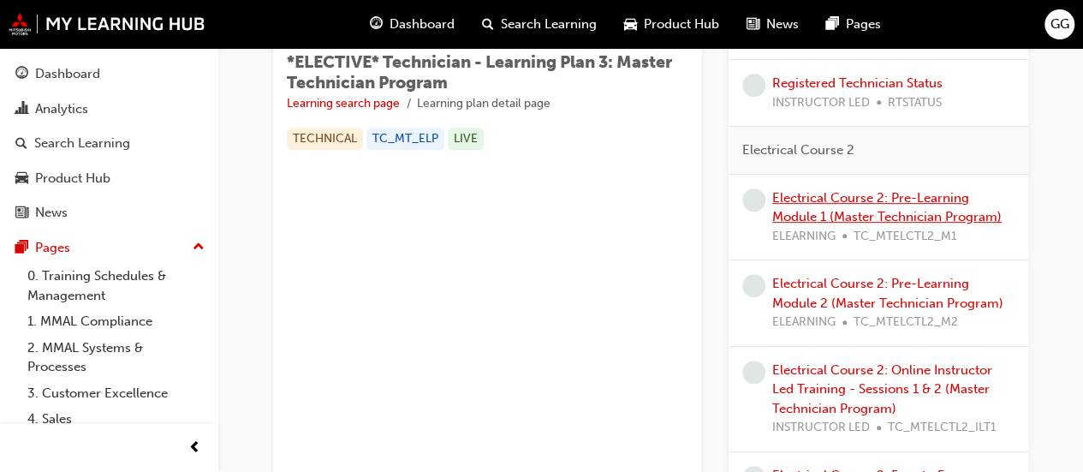
click at [832, 208] on link "Electrical Course 2: Pre-Learning Module 1 (Master Technician Program)" at bounding box center [887, 207] width 230 height 35
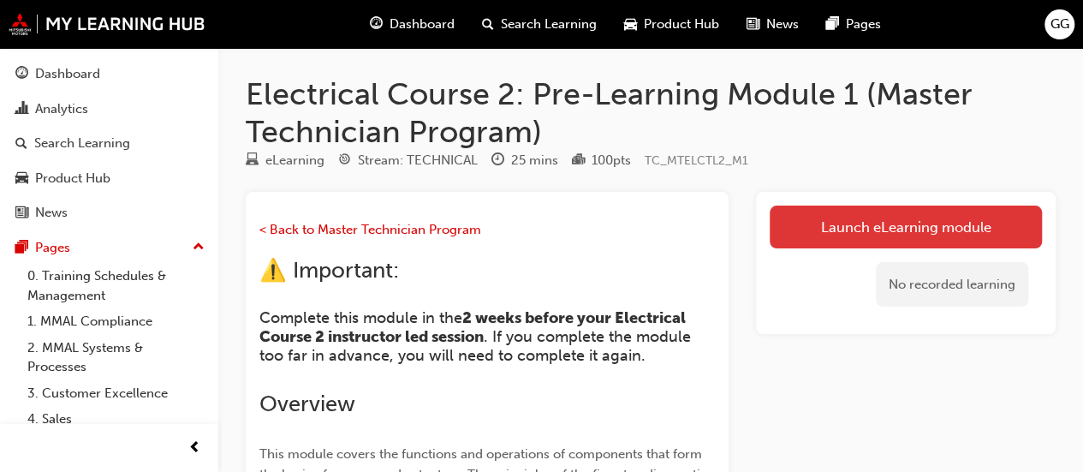
click at [847, 229] on link "Launch eLearning module" at bounding box center [906, 227] width 272 height 43
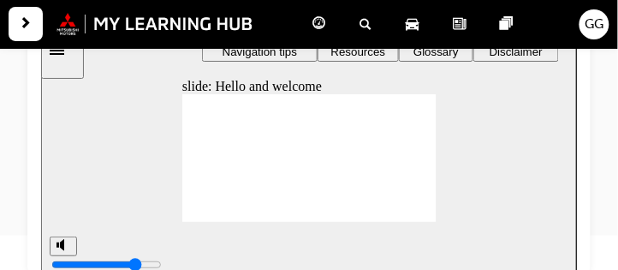
scroll to position [200, 0]
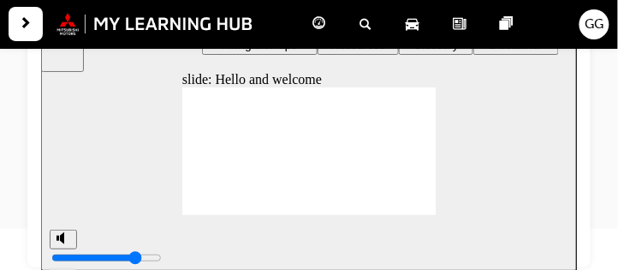
type input "3"
